Goal: Transaction & Acquisition: Purchase product/service

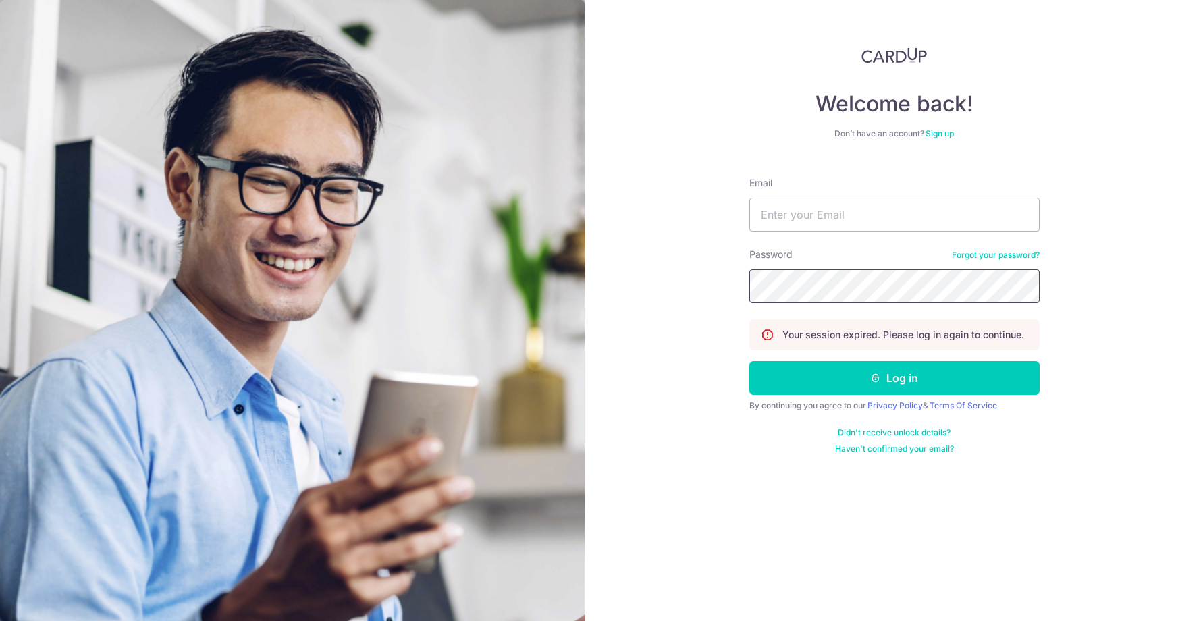
type input "washtownsg@gmail.com"
click at [870, 396] on form "Email washtownsg@gmail.com Password Forgot your password? Your session expired.…" at bounding box center [894, 310] width 290 height 288
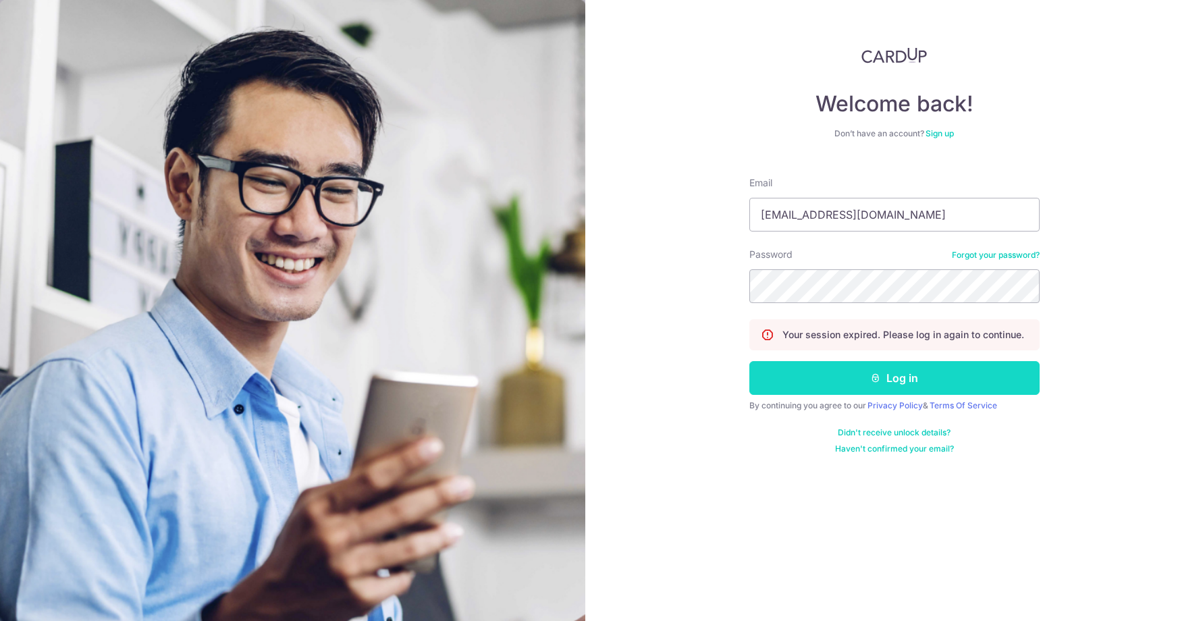
click at [865, 377] on button "Log in" at bounding box center [894, 378] width 290 height 34
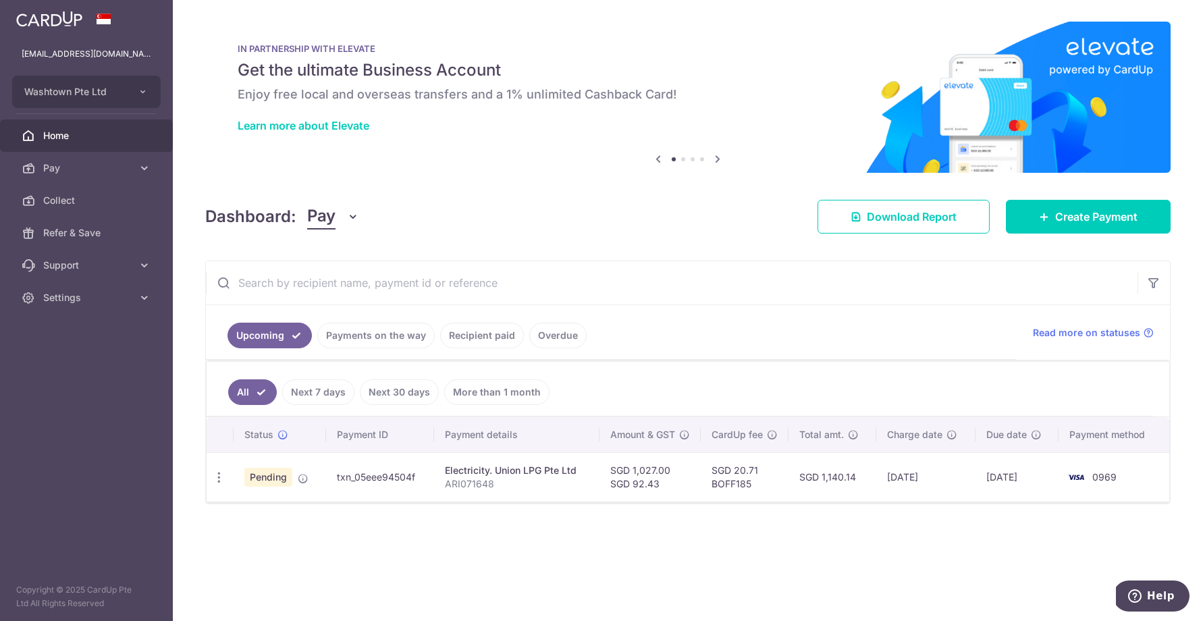
click at [484, 329] on link "Recipient paid" at bounding box center [482, 336] width 84 height 26
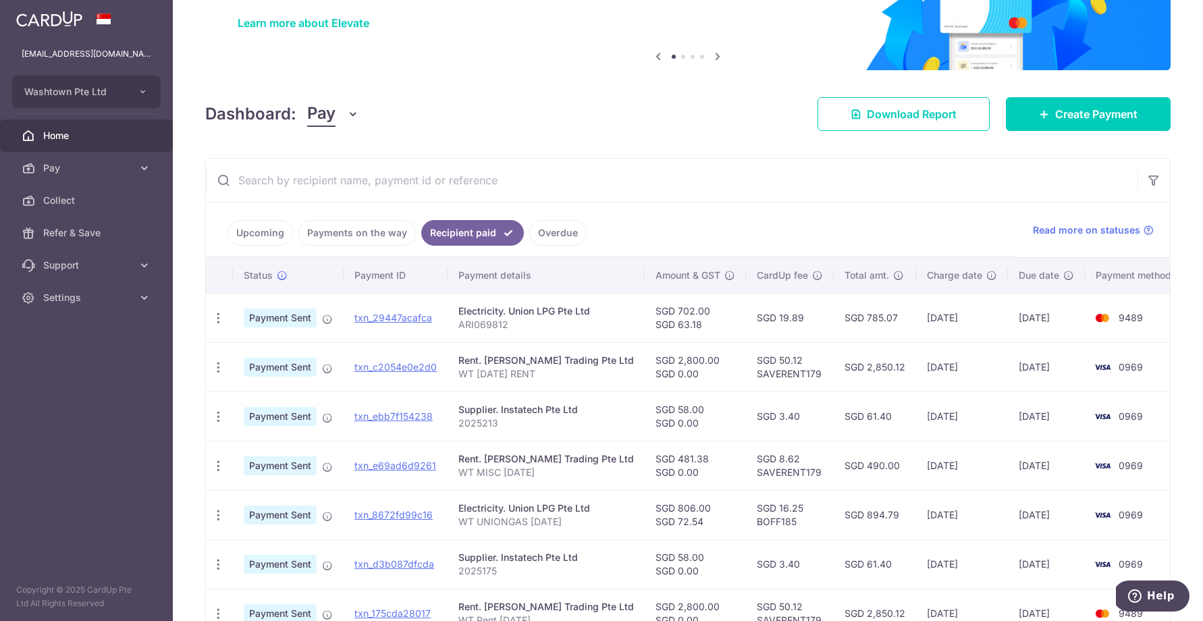
scroll to position [105, 0]
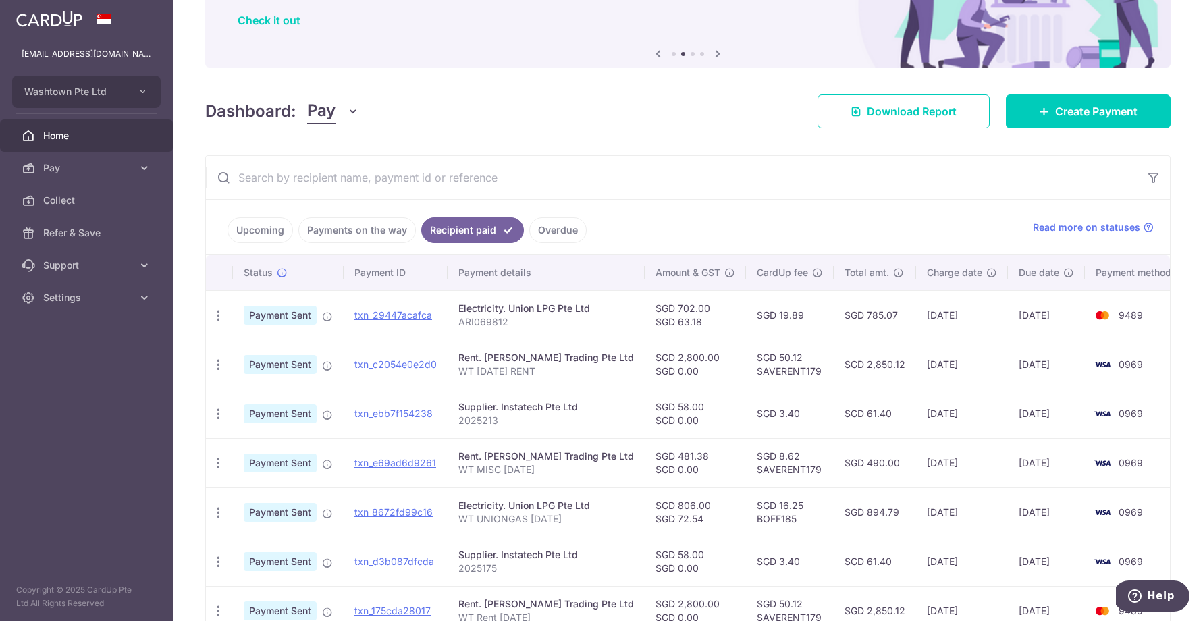
click at [800, 470] on td "SGD 8.62 SAVERENT179" at bounding box center [790, 462] width 88 height 49
drag, startPoint x: 811, startPoint y: 466, endPoint x: 749, endPoint y: 469, distance: 62.2
click at [749, 469] on td "SGD 8.62 SAVERENT179" at bounding box center [790, 462] width 88 height 49
copy td "SAVERENT179"
click at [70, 161] on span "Pay" at bounding box center [87, 168] width 89 height 14
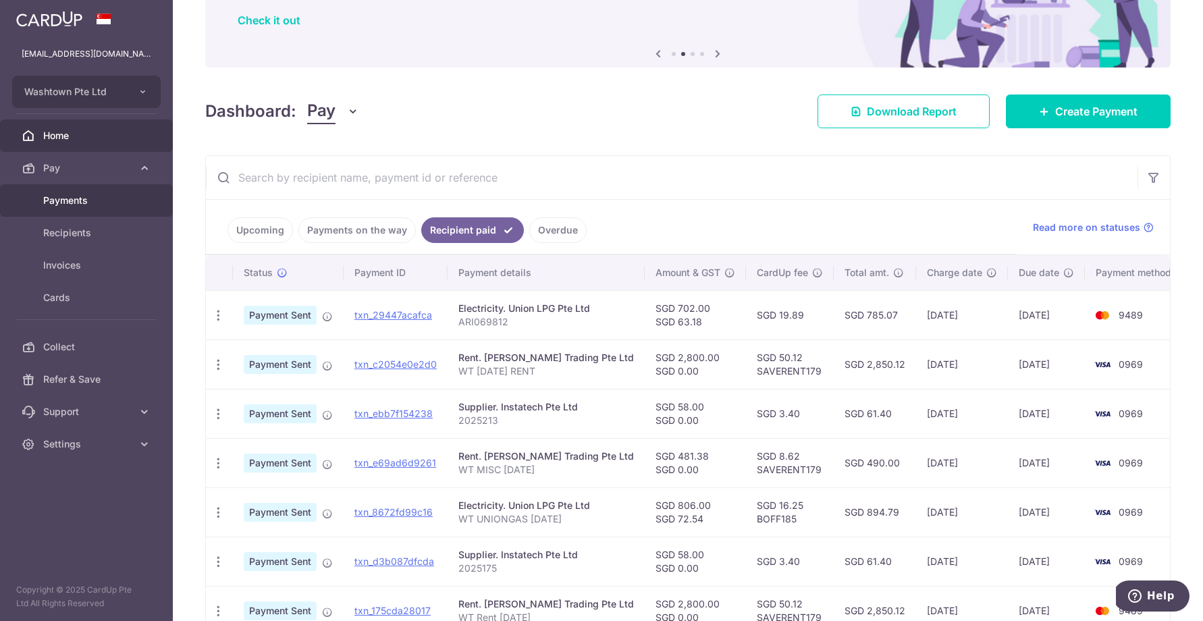
click at [66, 200] on span "Payments" at bounding box center [87, 201] width 89 height 14
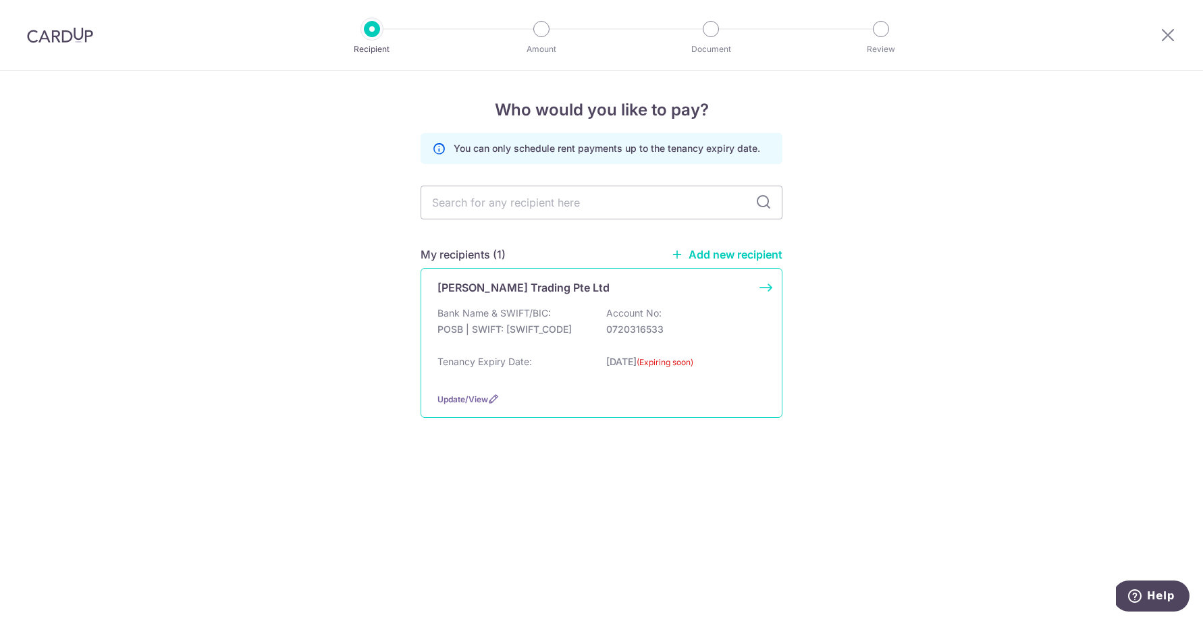
click at [685, 323] on p "0720316533" at bounding box center [681, 330] width 151 height 14
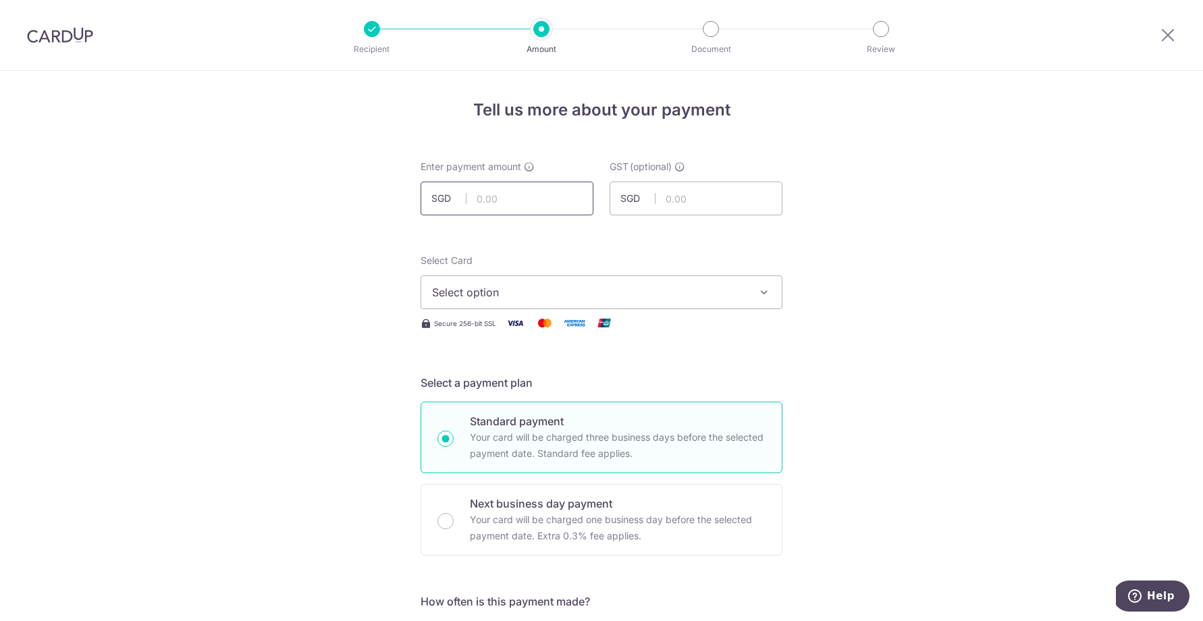
click at [549, 192] on input "text" at bounding box center [507, 199] width 173 height 34
type input "534.64"
click at [630, 300] on span "Select option" at bounding box center [589, 292] width 315 height 16
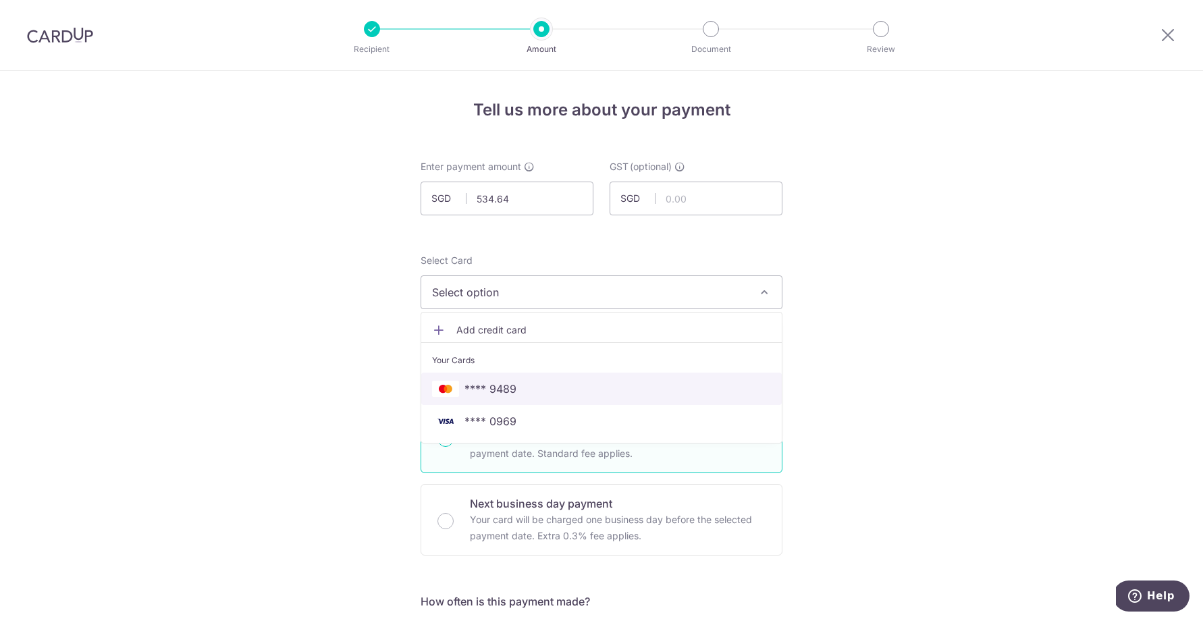
click at [610, 394] on span "**** 9489" at bounding box center [601, 389] width 339 height 16
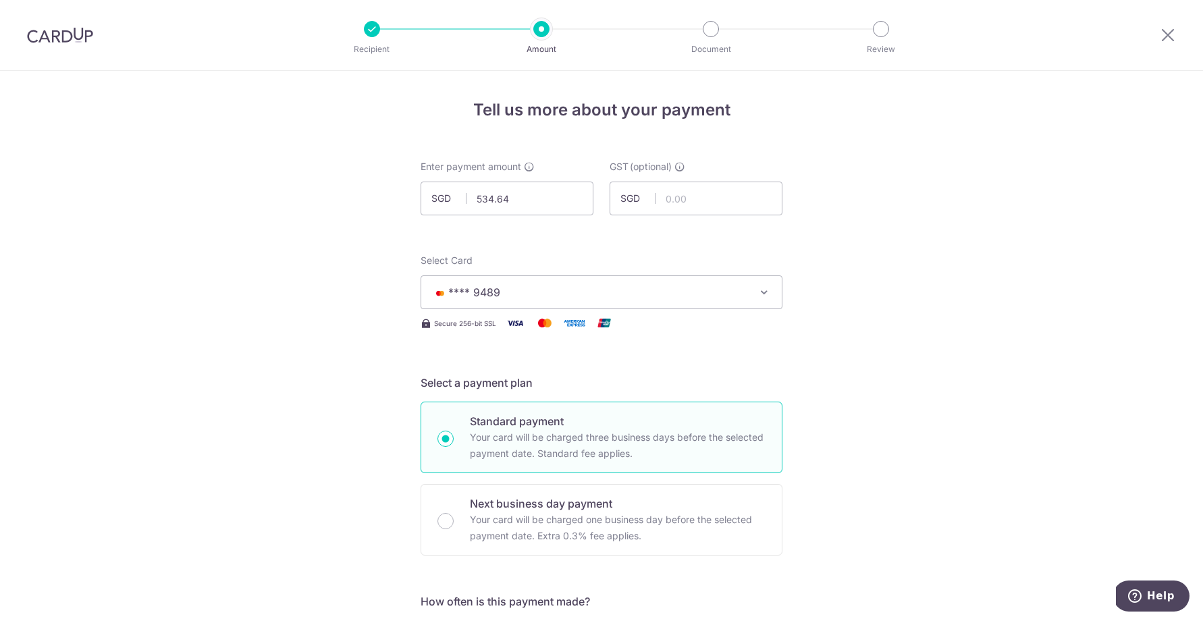
click at [753, 284] on button "**** 9489" at bounding box center [602, 292] width 362 height 34
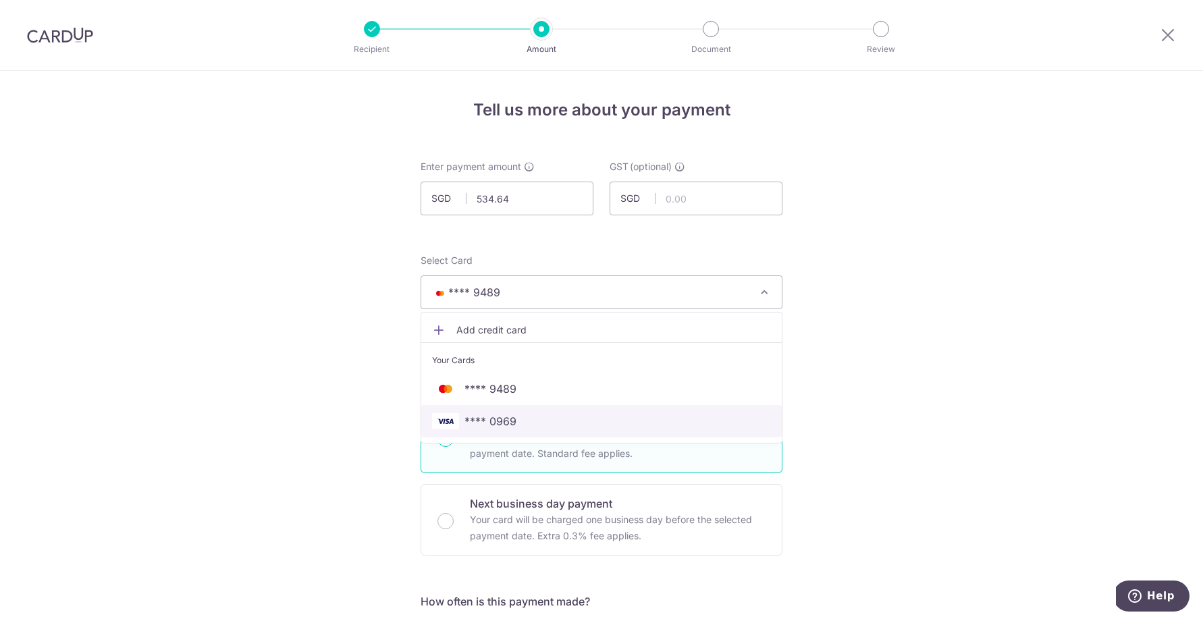
click at [636, 421] on span "**** 0969" at bounding box center [601, 421] width 339 height 16
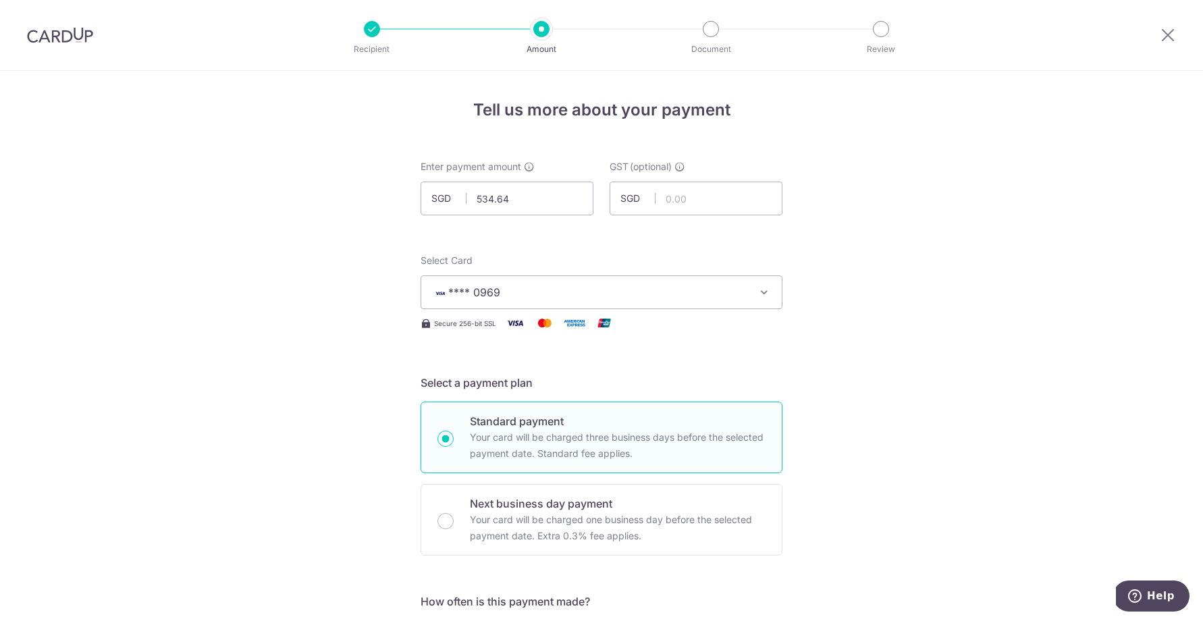
click at [763, 295] on icon "button" at bounding box center [764, 293] width 14 height 14
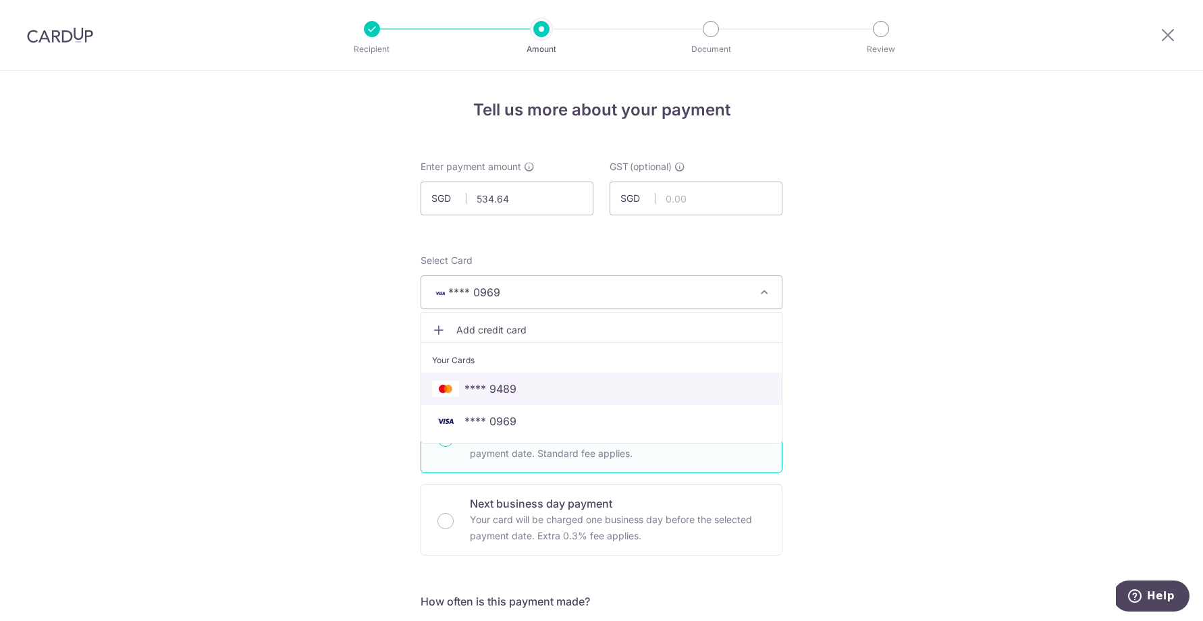
click at [664, 383] on span "**** 9489" at bounding box center [601, 389] width 339 height 16
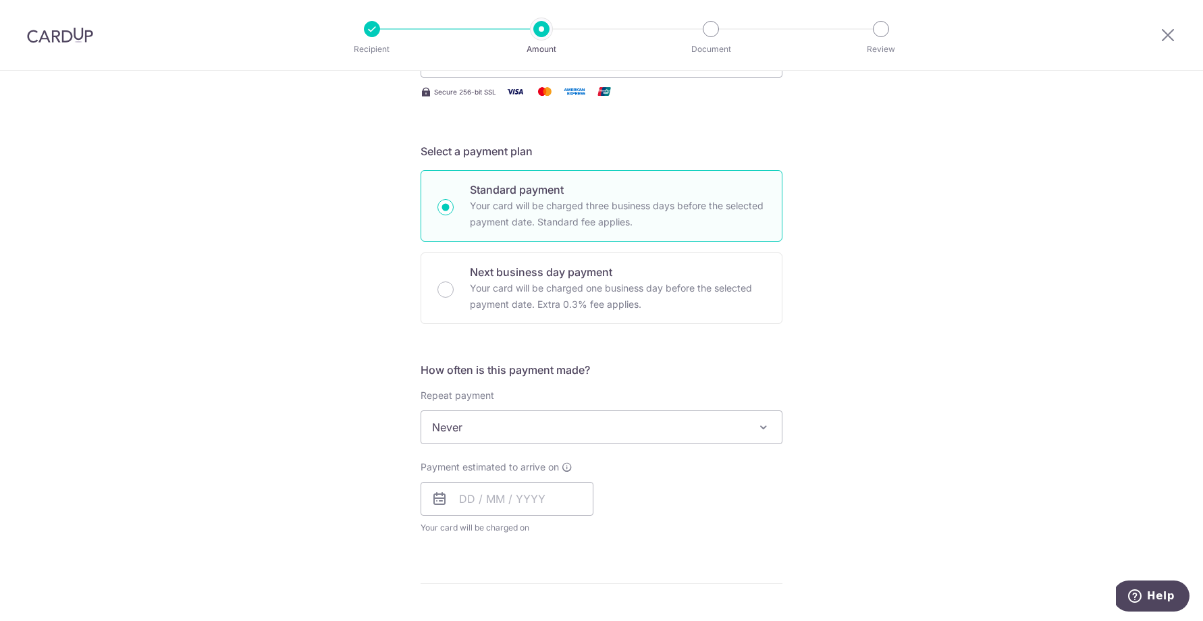
scroll to position [262, 0]
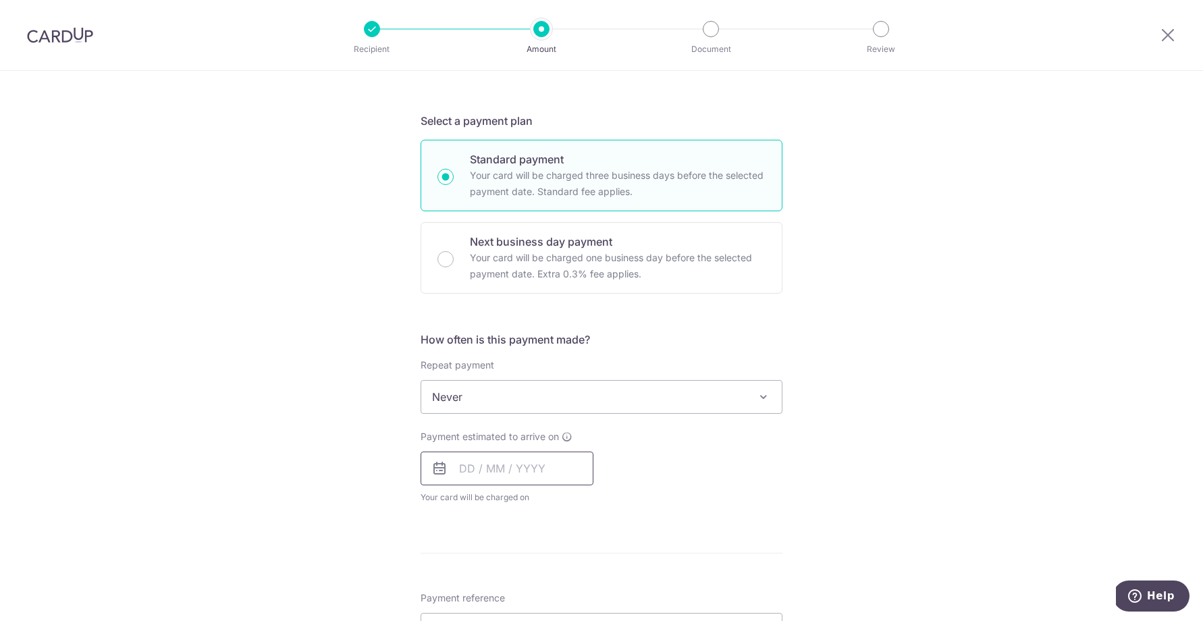
click at [470, 466] on input "text" at bounding box center [507, 469] width 173 height 34
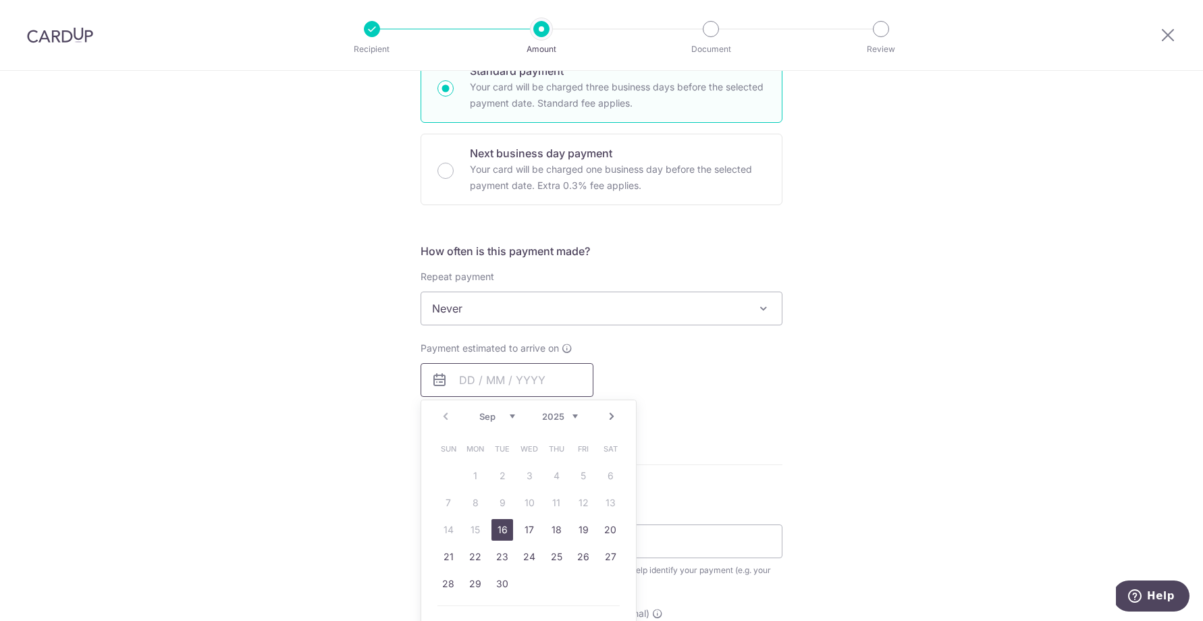
scroll to position [351, 0]
click at [498, 529] on link "16" at bounding box center [502, 529] width 22 height 22
type input "[DATE]"
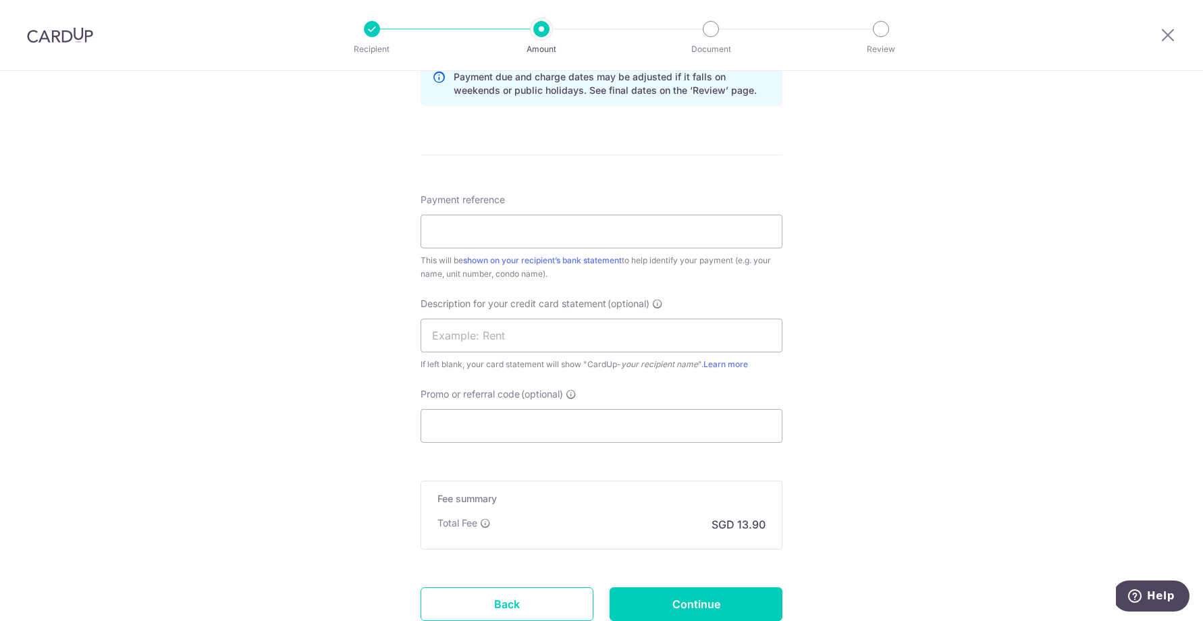
scroll to position [730, 0]
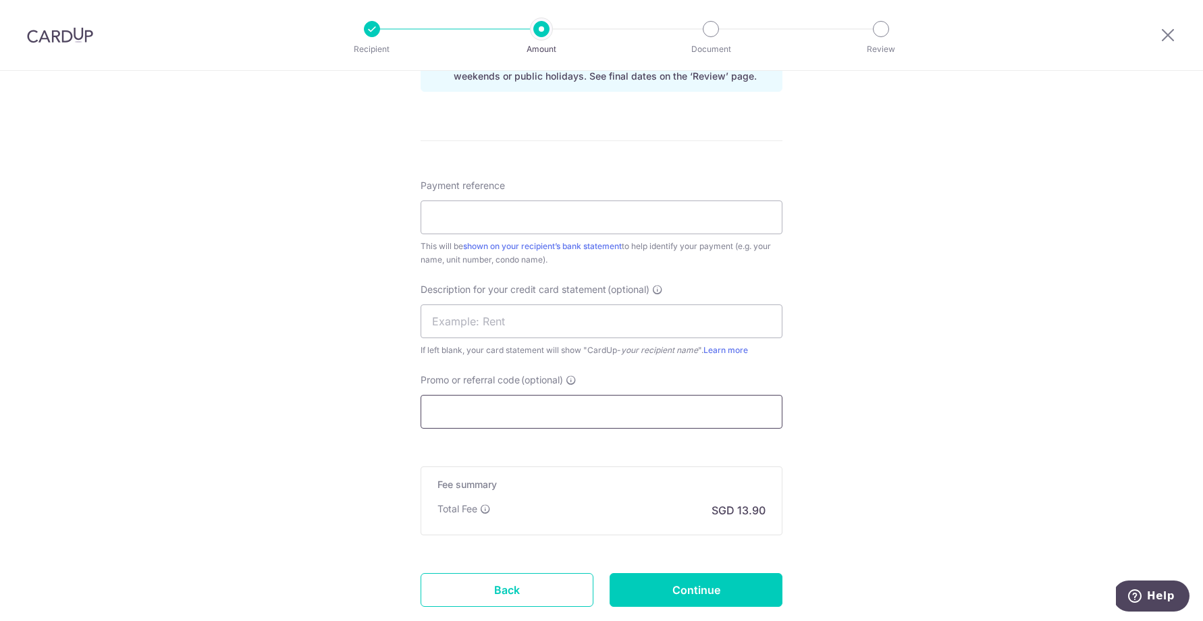
click at [599, 401] on input "Promo or referral code (optional)" at bounding box center [602, 412] width 362 height 34
paste input "SAVERENT179"
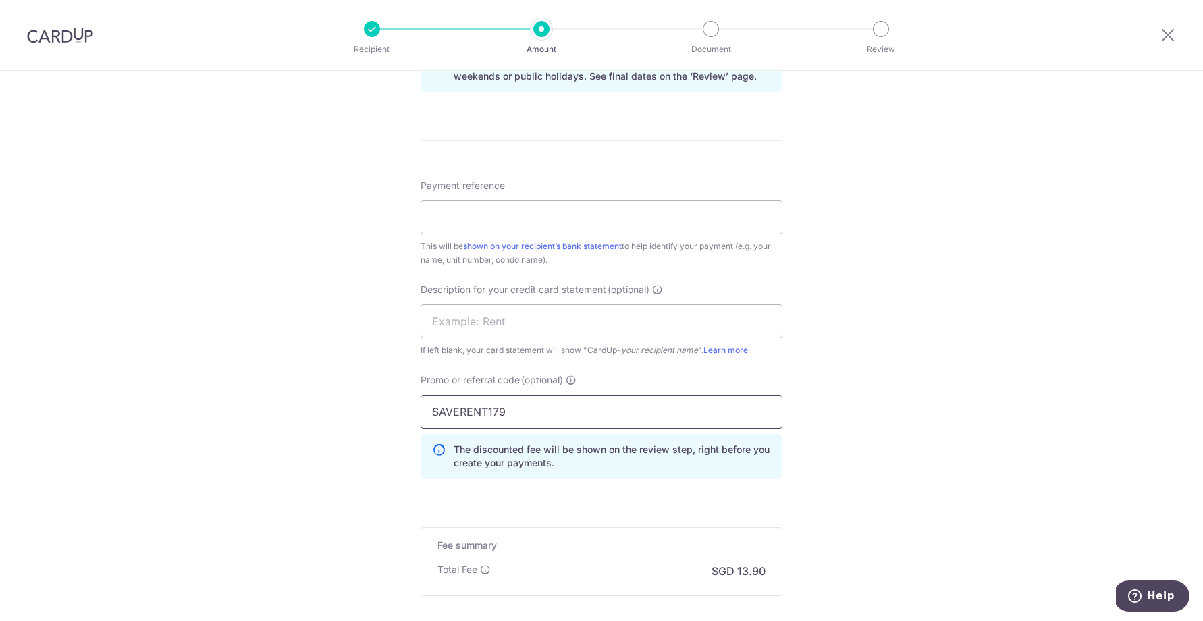
type input "SAVERENT179"
click at [827, 420] on div "Tell us more about your payment Enter payment amount SGD 534.64 534.64 GST (opt…" at bounding box center [601, 55] width 1203 height 1428
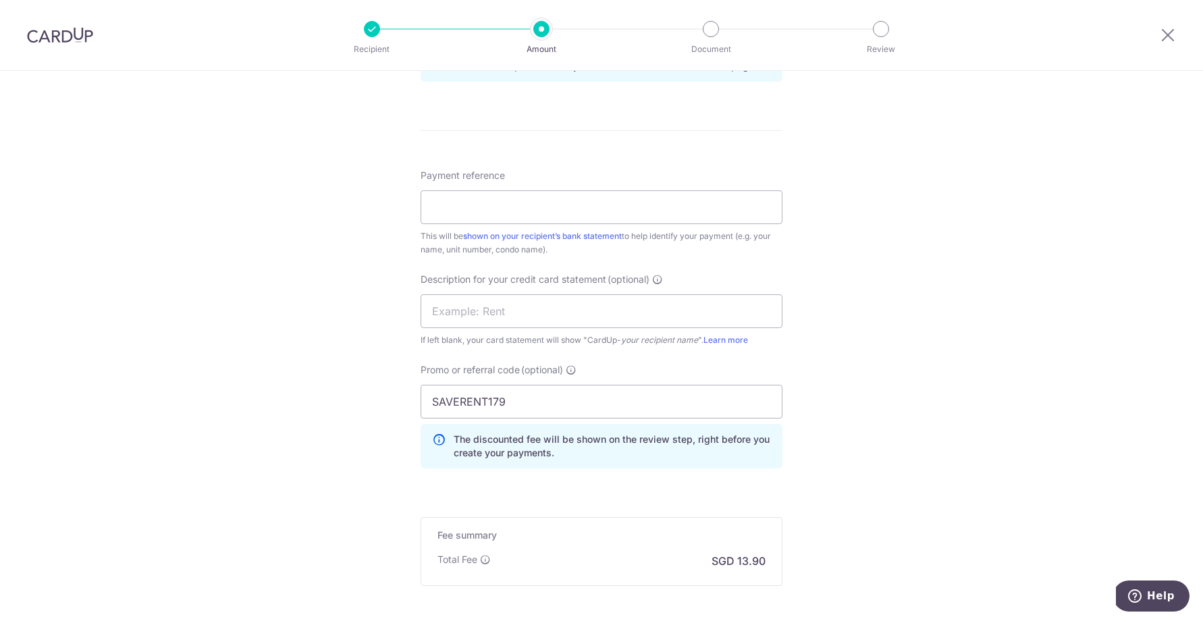
scroll to position [749, 0]
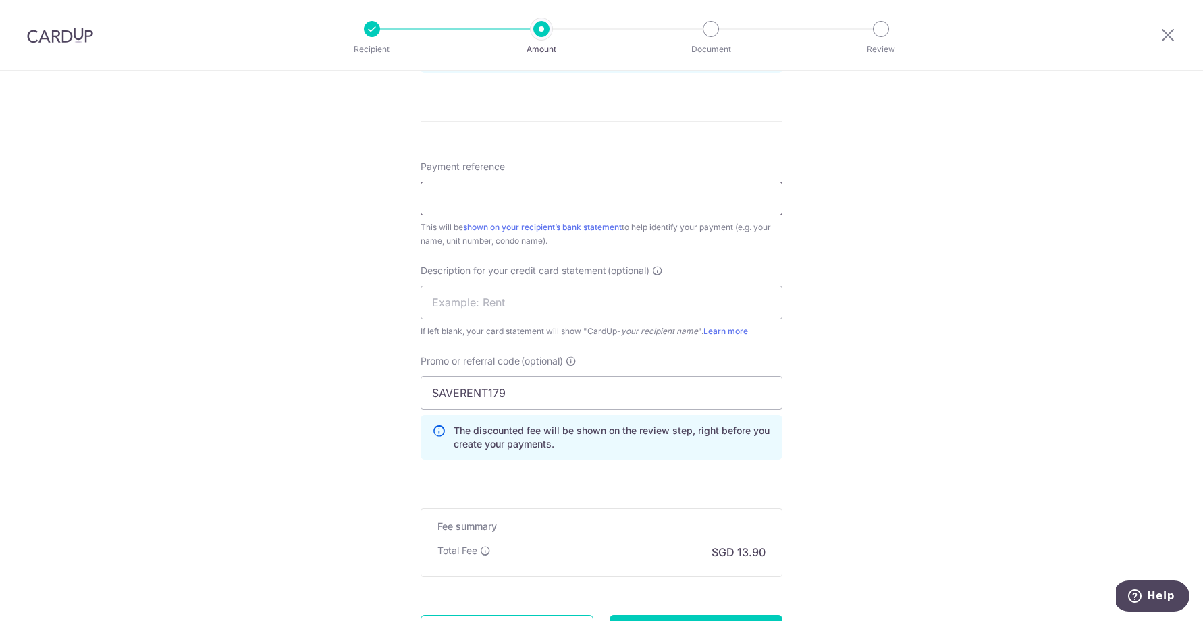
click at [595, 194] on input "Payment reference" at bounding box center [602, 199] width 362 height 34
click at [826, 435] on div "Tell us more about your payment Enter payment amount SGD 534.64 534.64 GST (opt…" at bounding box center [601, 36] width 1203 height 1428
click at [539, 204] on input "Payment reference" at bounding box center [602, 199] width 362 height 34
drag, startPoint x: 534, startPoint y: 205, endPoint x: 394, endPoint y: 201, distance: 139.8
click at [394, 201] on div "Tell us more about your payment Enter payment amount SGD 534.64 534.64 GST (opt…" at bounding box center [601, 36] width 1203 height 1428
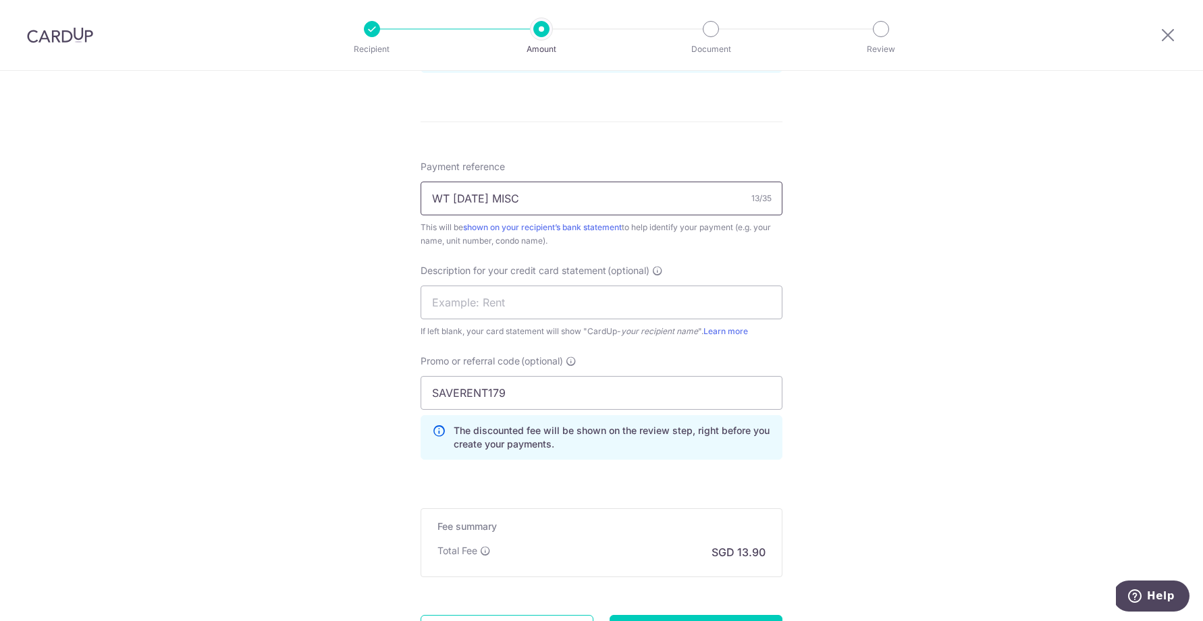
click at [511, 207] on input "WT AUG25 MISC" at bounding box center [602, 199] width 362 height 34
drag, startPoint x: 492, startPoint y: 198, endPoint x: 454, endPoint y: 202, distance: 38.7
click at [454, 202] on input "WT AUG25 MISC" at bounding box center [602, 199] width 362 height 34
click at [540, 203] on input "WT AUG25 MISC" at bounding box center [602, 199] width 362 height 34
drag, startPoint x: 491, startPoint y: 200, endPoint x: 454, endPoint y: 205, distance: 37.4
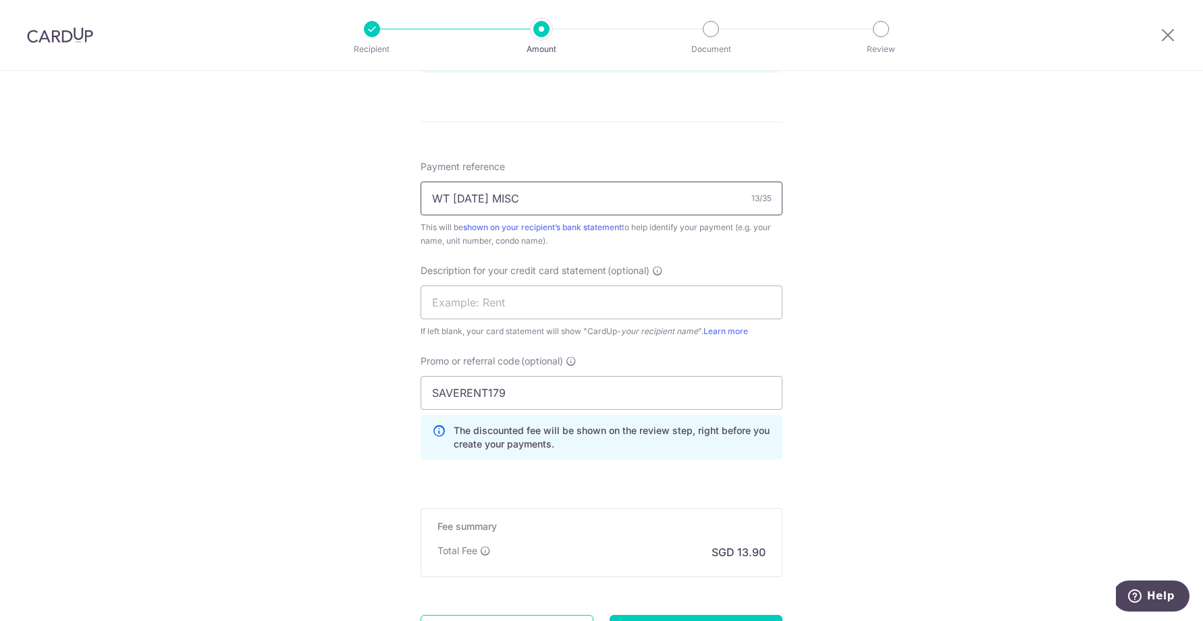
click at [454, 205] on input "WT AUG25 MISC" at bounding box center [602, 199] width 362 height 34
click at [514, 196] on input "WT MISC" at bounding box center [602, 199] width 362 height 34
paste input "AUG25"
drag, startPoint x: 531, startPoint y: 192, endPoint x: 404, endPoint y: 180, distance: 127.6
click at [404, 180] on div "Tell us more about your payment Enter payment amount SGD 534.64 534.64 GST (opt…" at bounding box center [601, 36] width 1203 height 1428
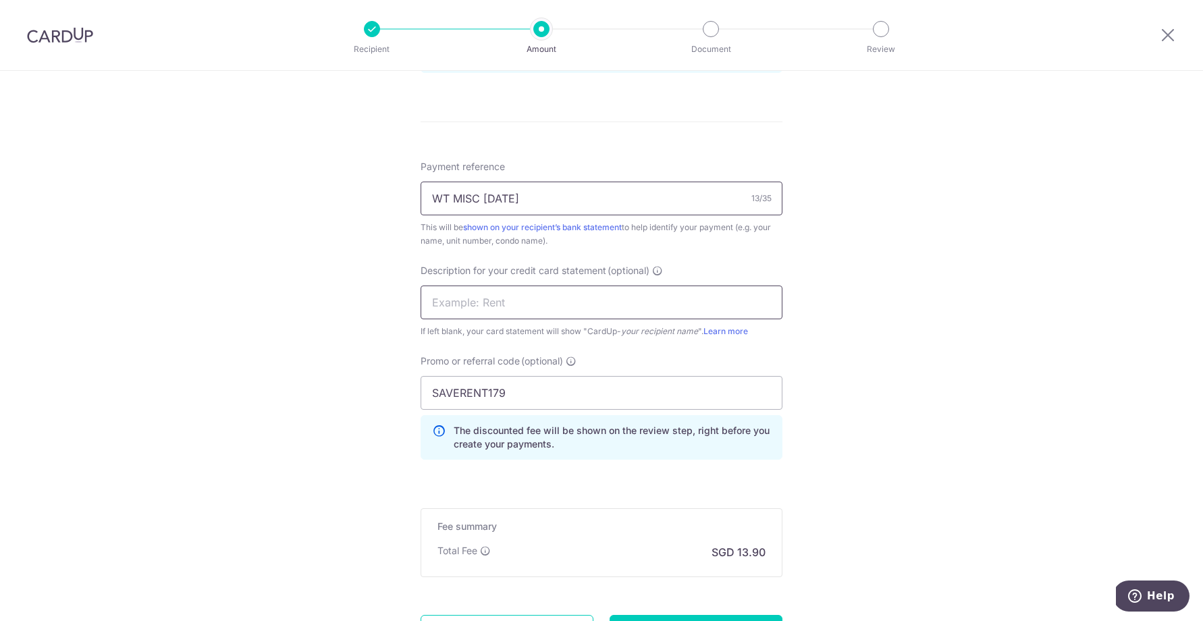
type input "WT MISC AUG25"
click at [473, 297] on input "text" at bounding box center [602, 303] width 362 height 34
paste input "WT MISC AUG25"
type input "WT MISC AUG25"
click at [828, 302] on div "Tell us more about your payment Enter payment amount SGD 534.64 534.64 GST (opt…" at bounding box center [601, 36] width 1203 height 1428
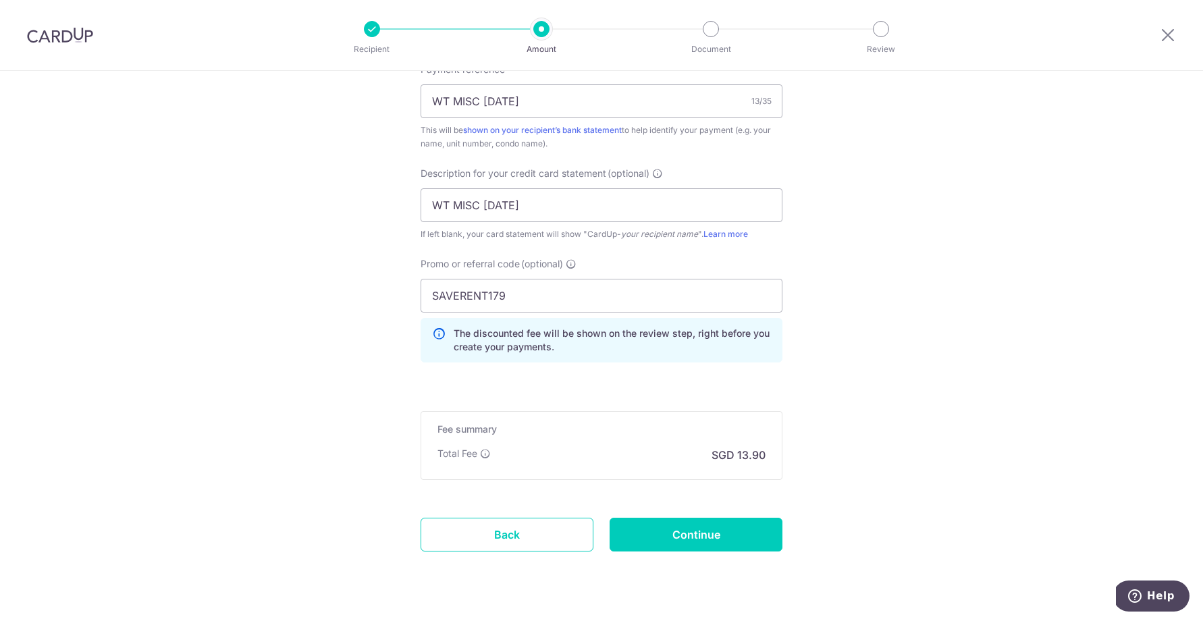
scroll to position [878, 0]
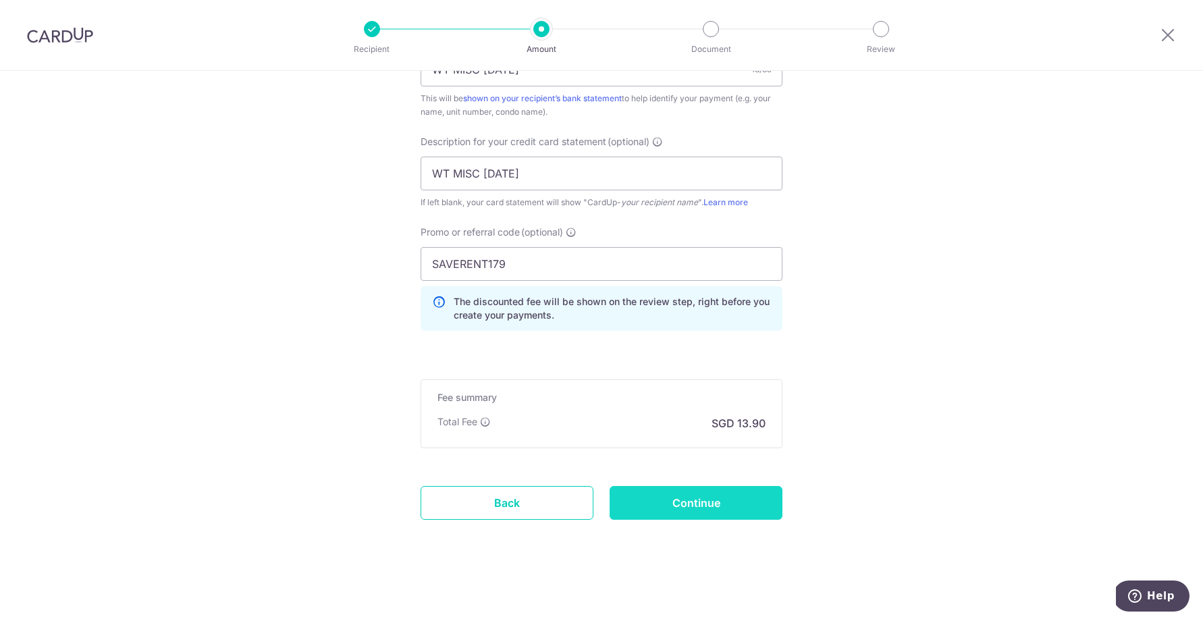
click at [694, 503] on input "Continue" at bounding box center [696, 503] width 173 height 34
type input "Create Schedule"
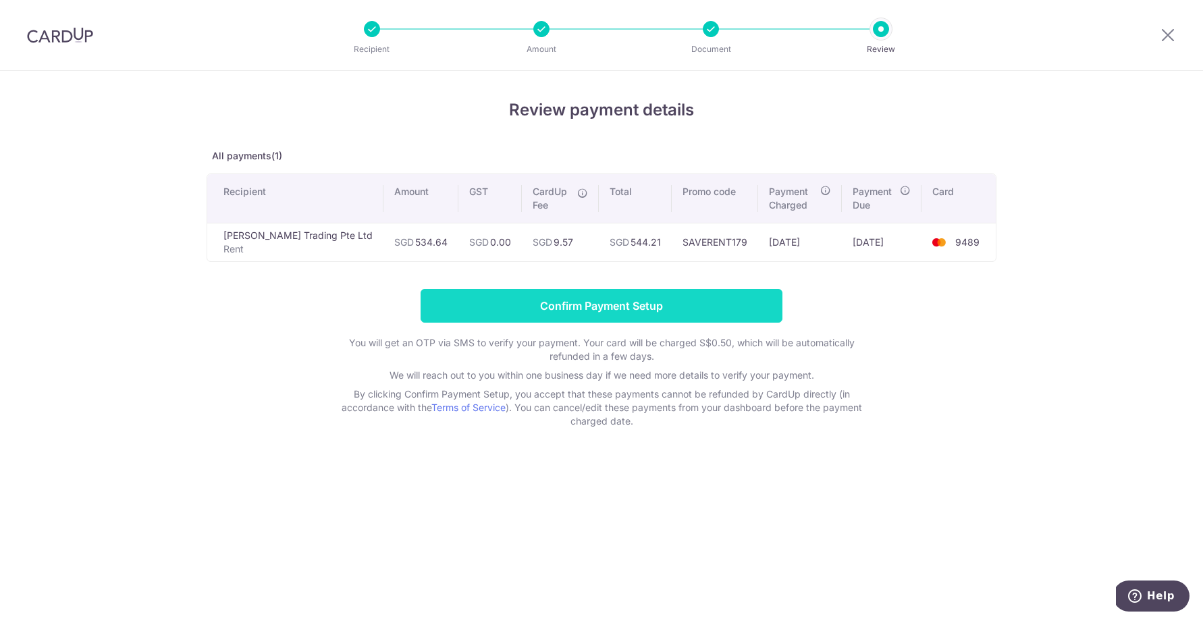
click at [616, 302] on input "Confirm Payment Setup" at bounding box center [602, 306] width 362 height 34
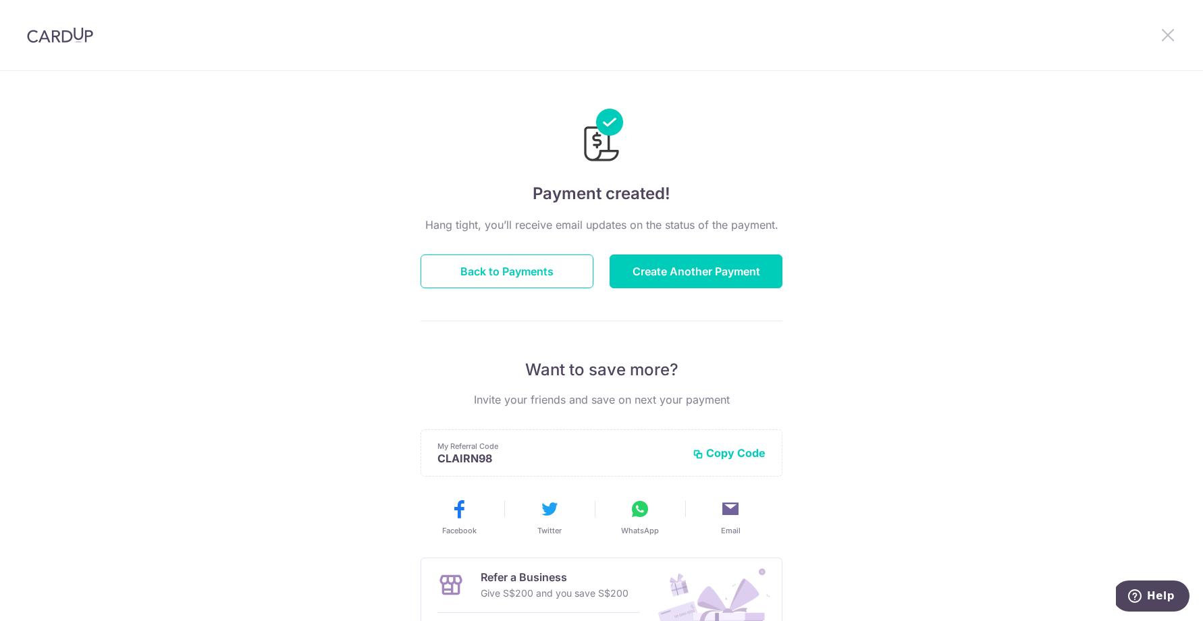
click at [1171, 34] on icon at bounding box center [1168, 34] width 16 height 17
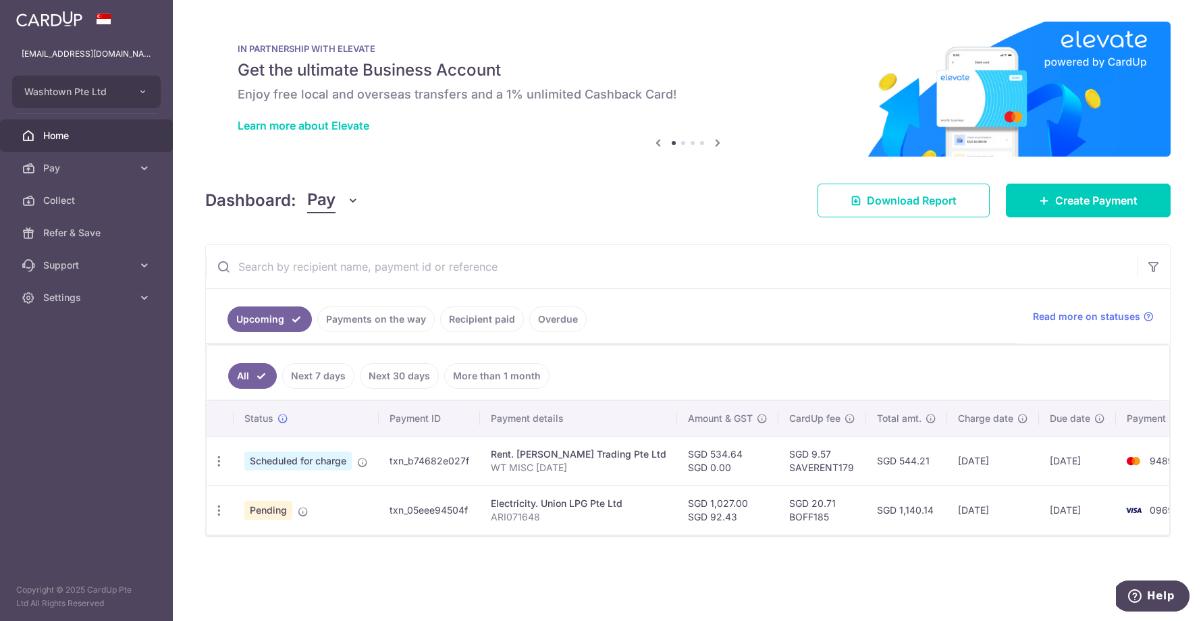
click at [641, 273] on input "text" at bounding box center [672, 266] width 932 height 43
click at [463, 321] on link "Recipient paid" at bounding box center [482, 319] width 84 height 26
